Goal: Transaction & Acquisition: Purchase product/service

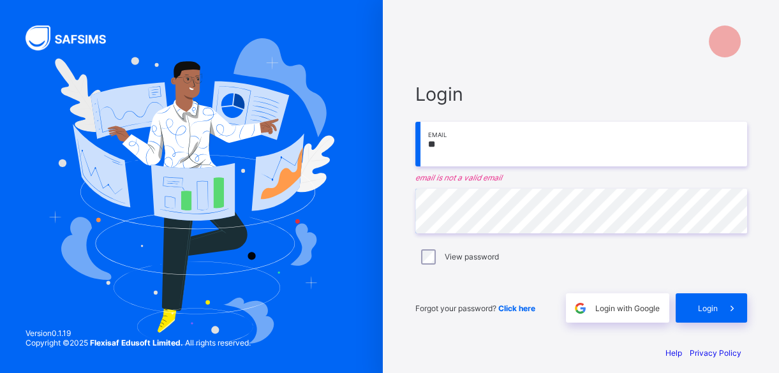
type input "*"
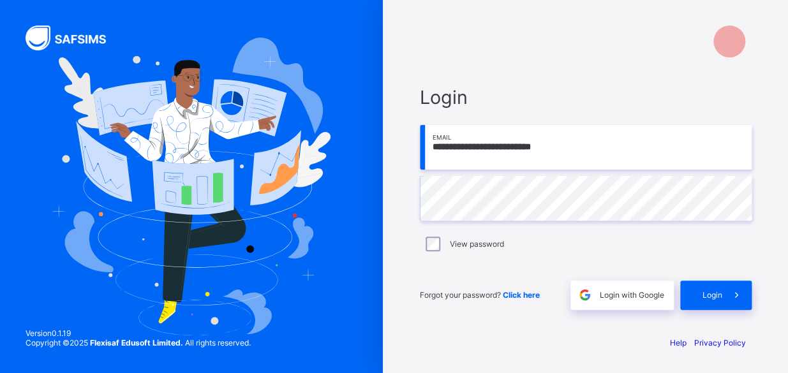
type input "**********"
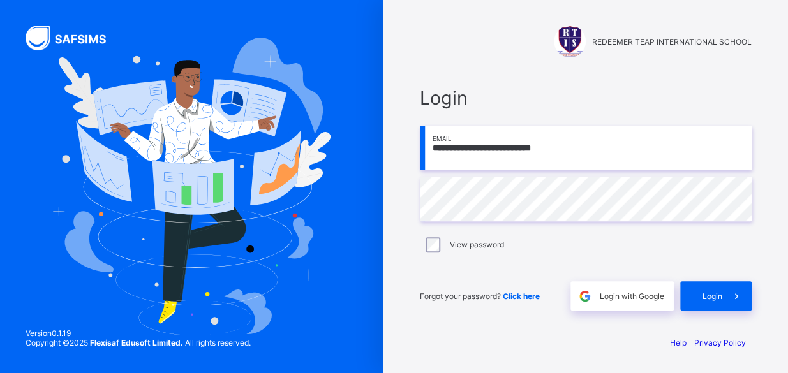
click at [565, 167] on input "**********" at bounding box center [586, 148] width 332 height 45
click at [709, 295] on span "Login" at bounding box center [712, 297] width 20 height 10
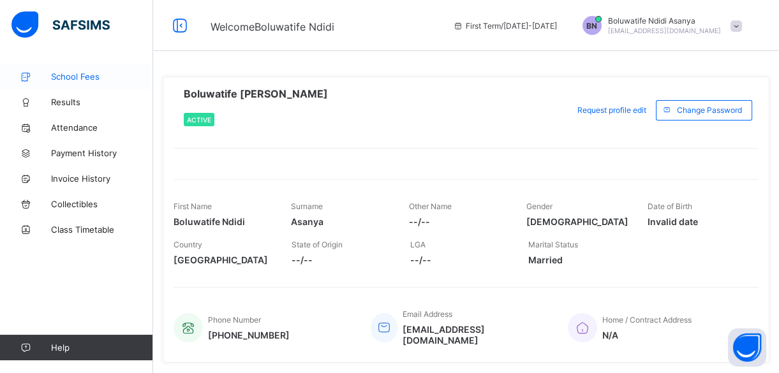
click at [76, 73] on span "School Fees" at bounding box center [102, 76] width 102 height 10
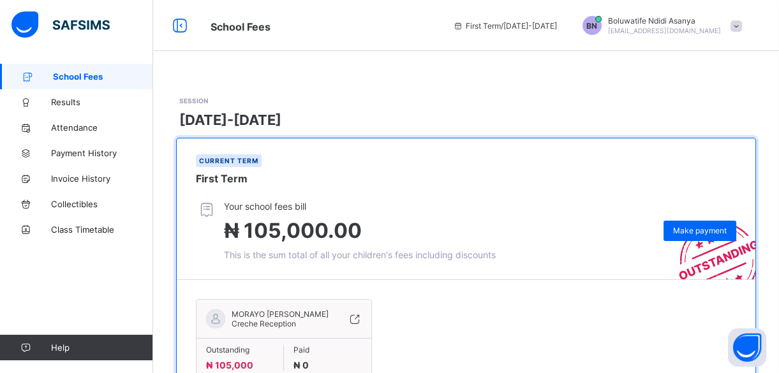
click at [299, 73] on div "SESSION [DATE]-[DATE] Current term First Term Your school fees bill ₦ 105,000.0…" at bounding box center [466, 263] width 626 height 398
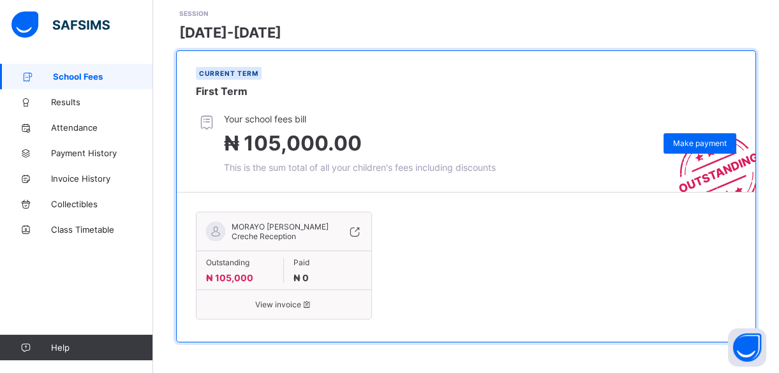
scroll to position [88, 0]
click at [704, 137] on div "Make payment" at bounding box center [700, 143] width 73 height 20
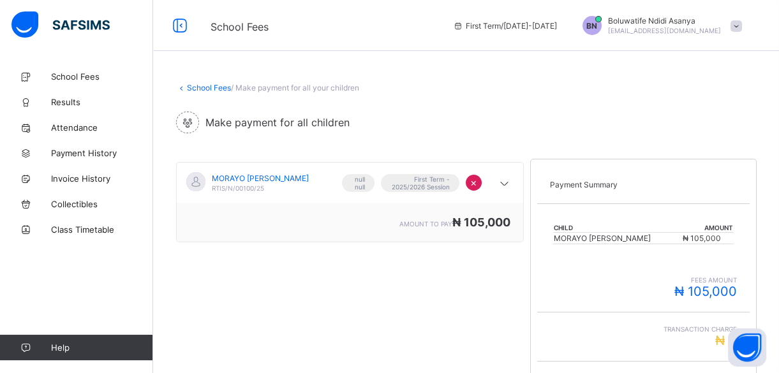
click at [612, 119] on div "Make payment for all children" at bounding box center [466, 123] width 580 height 22
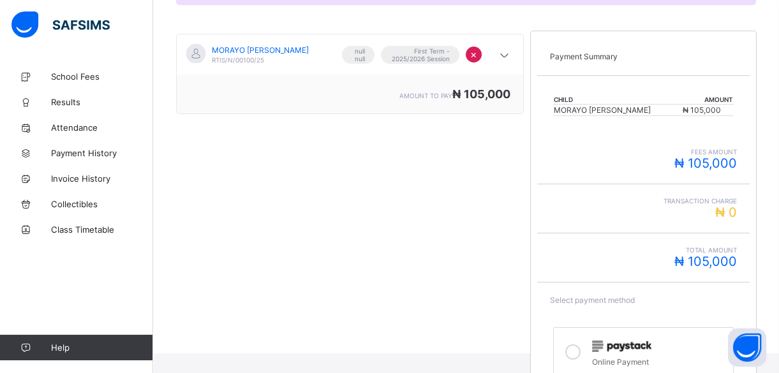
scroll to position [280, 0]
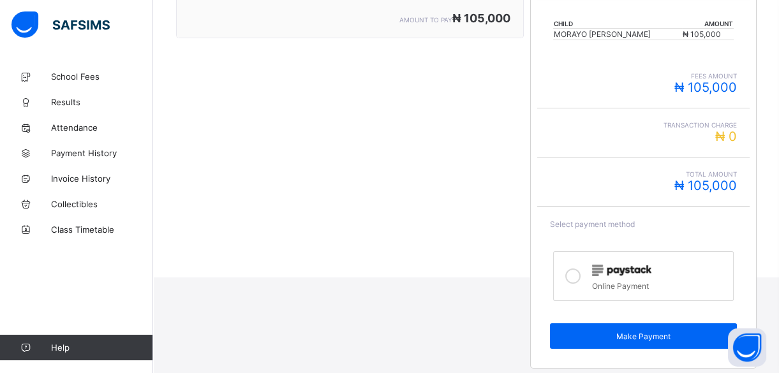
click at [577, 276] on icon at bounding box center [572, 276] width 15 height 15
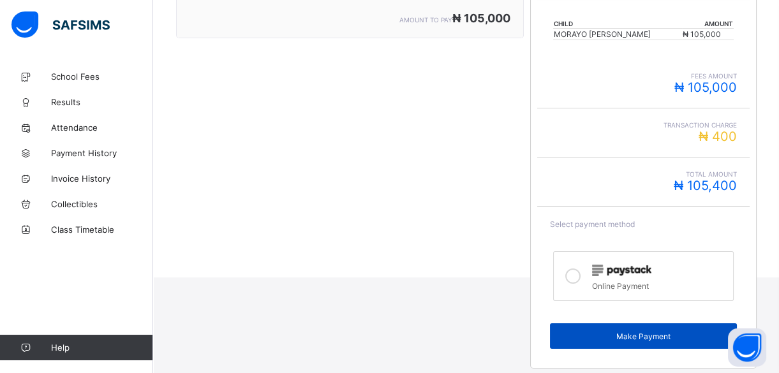
click at [584, 332] on span "Make Payment" at bounding box center [644, 337] width 168 height 10
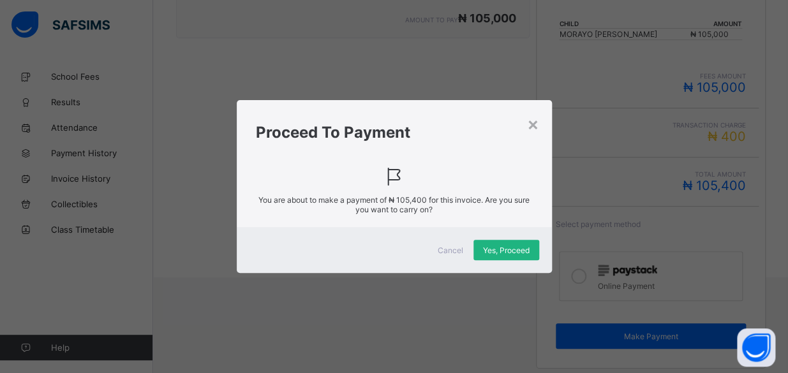
click at [510, 252] on span "Yes, Proceed" at bounding box center [506, 251] width 47 height 10
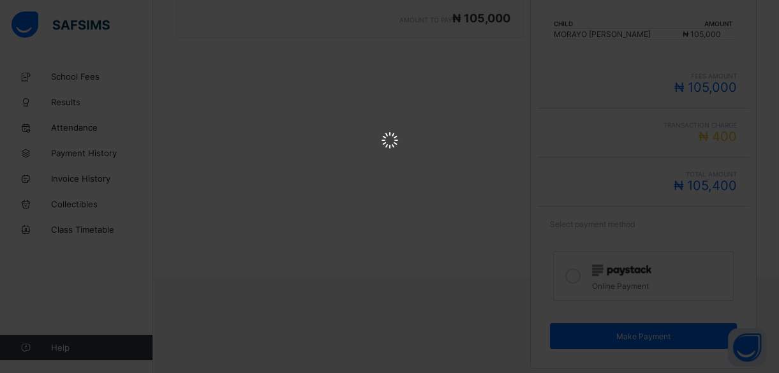
scroll to position [0, 0]
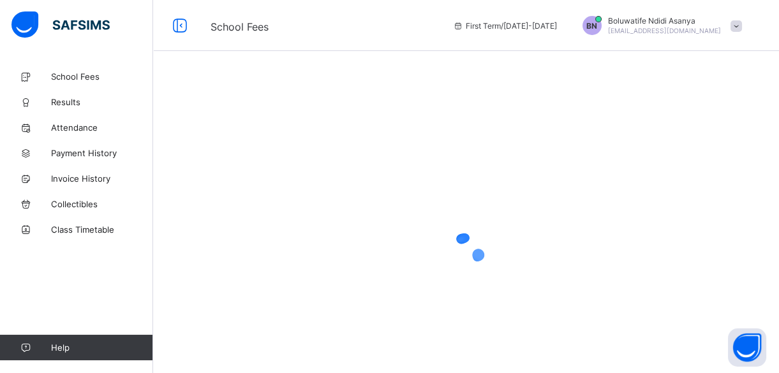
click at [637, 23] on span "Boluwatife [PERSON_NAME]" at bounding box center [664, 21] width 113 height 10
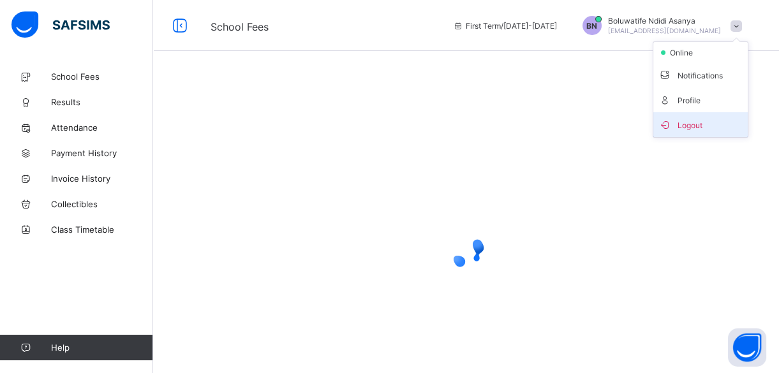
click at [699, 128] on span "Logout" at bounding box center [700, 124] width 84 height 15
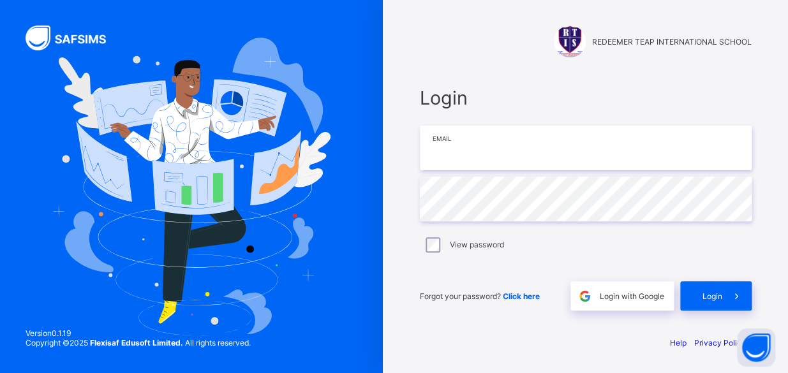
type input "**********"
